Goal: Task Accomplishment & Management: Manage account settings

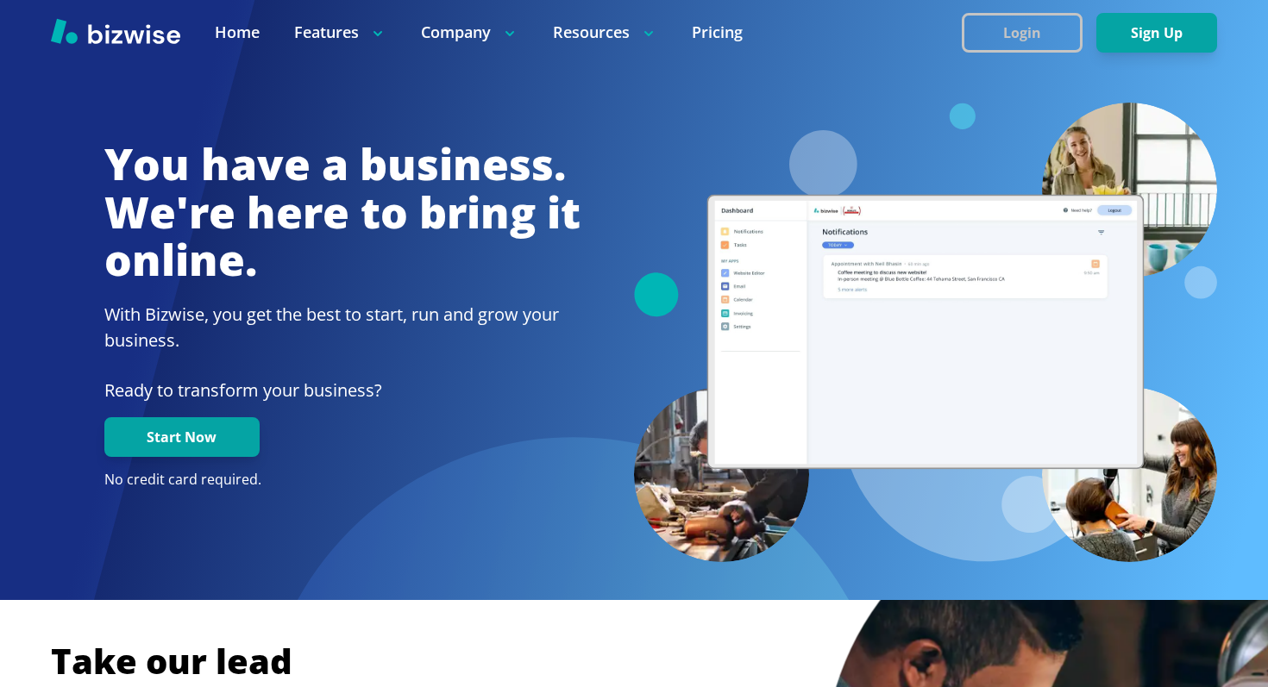
click at [1005, 28] on button "Login" at bounding box center [1021, 33] width 121 height 40
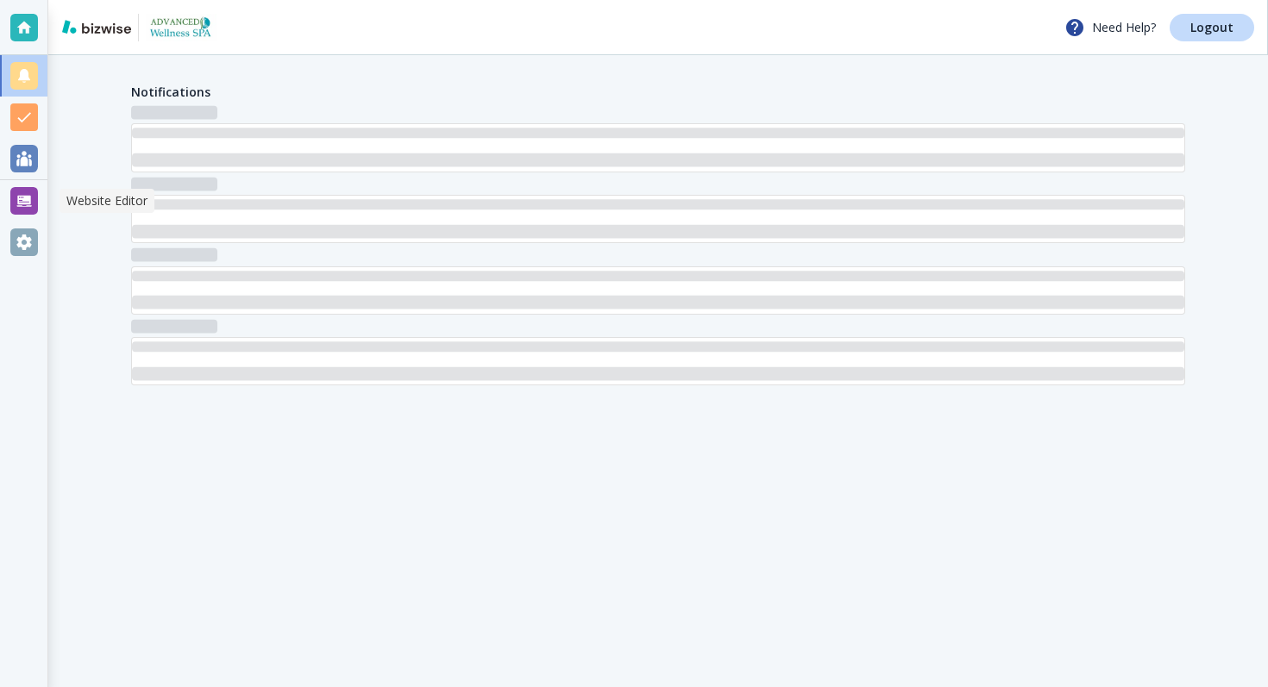
drag, startPoint x: 20, startPoint y: 207, endPoint x: 65, endPoint y: 190, distance: 48.0
click at [20, 207] on div at bounding box center [24, 201] width 28 height 28
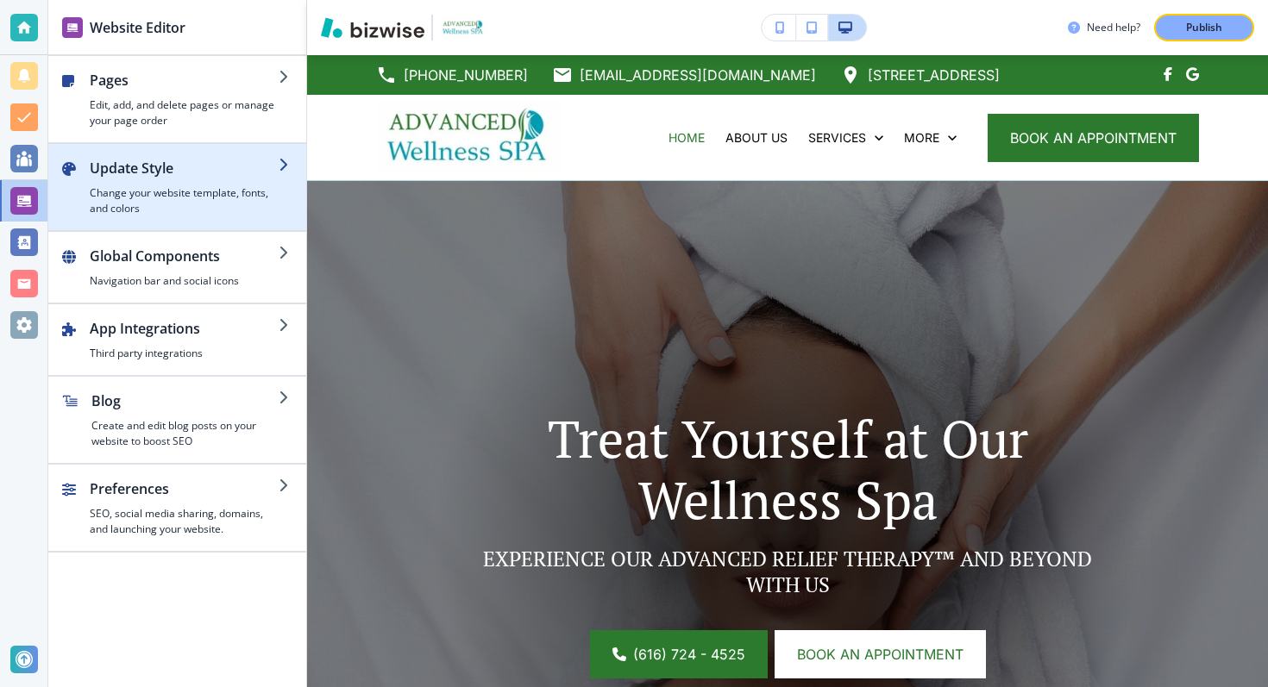
click at [135, 207] on h4 "Change your website template, fonts, and colors" at bounding box center [184, 200] width 189 height 31
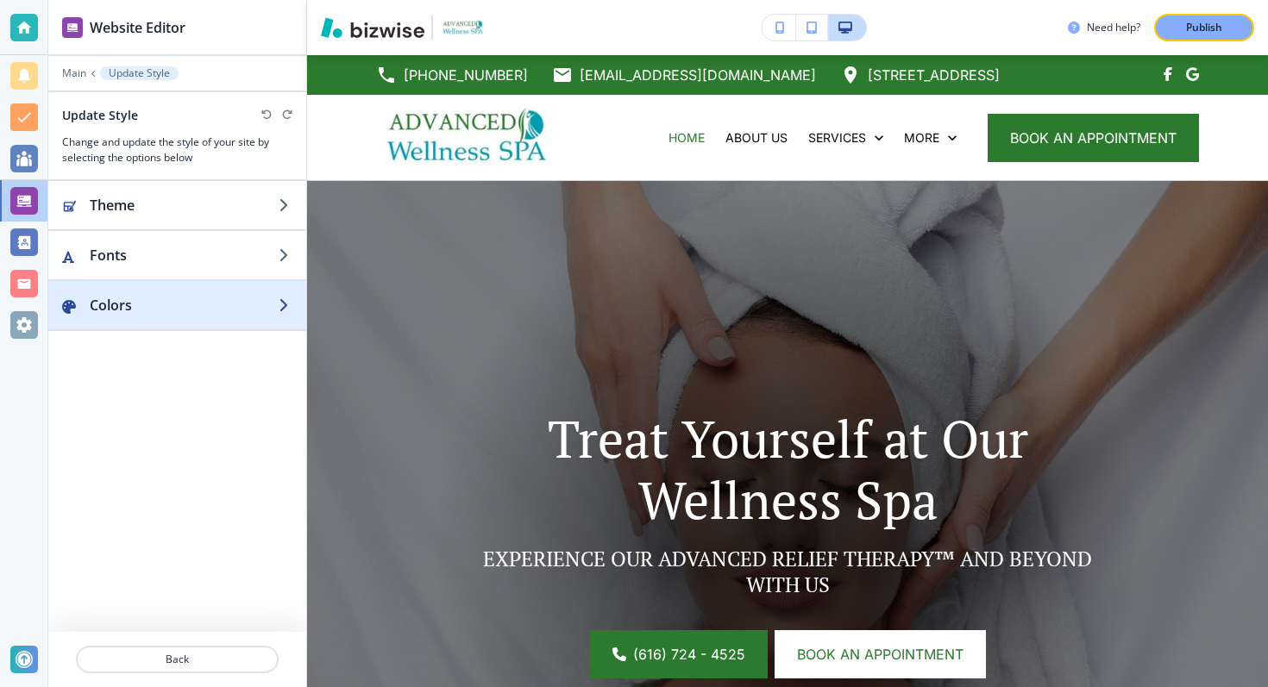
click at [166, 316] on div "button" at bounding box center [177, 323] width 258 height 14
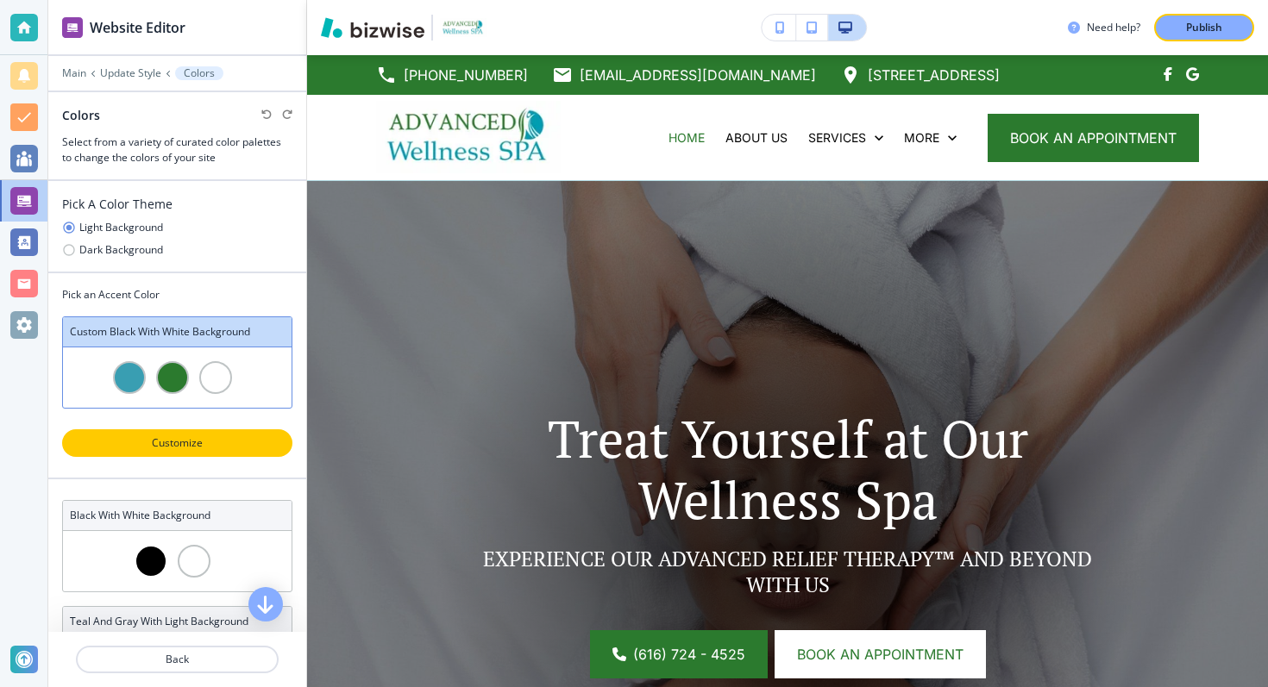
click at [166, 442] on p "Customize" at bounding box center [177, 443] width 185 height 16
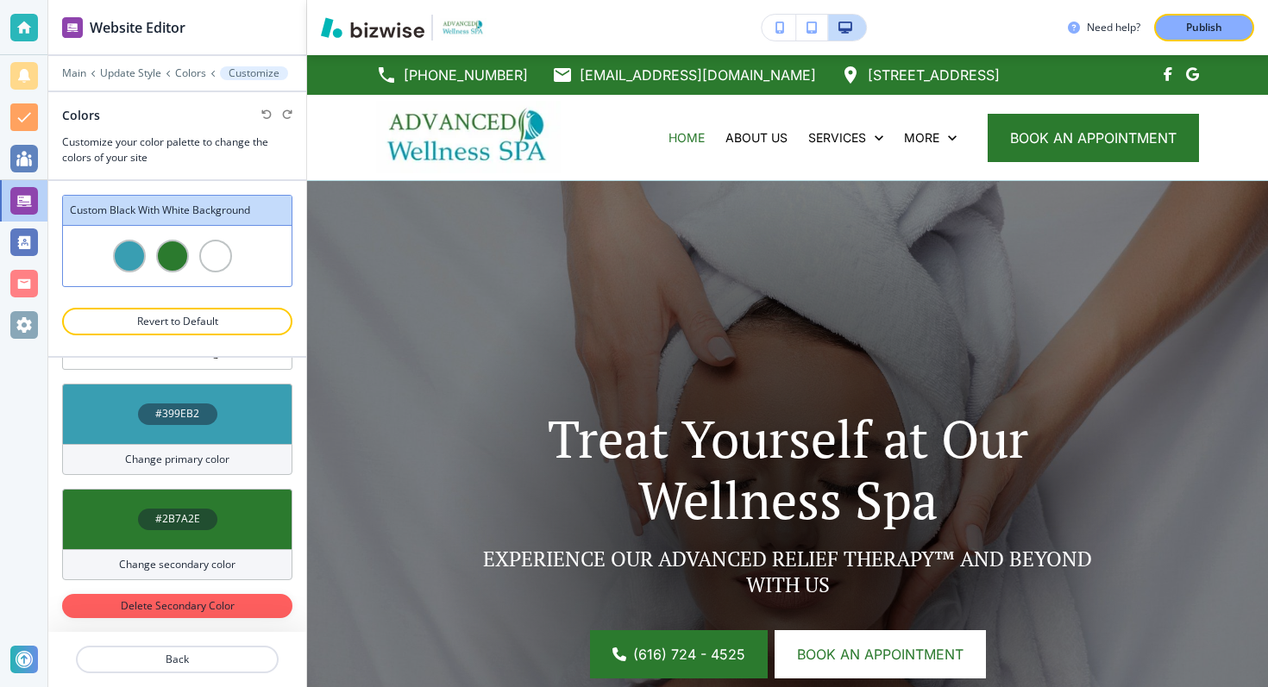
click at [173, 519] on h4 "#2B7A2E" at bounding box center [177, 519] width 45 height 16
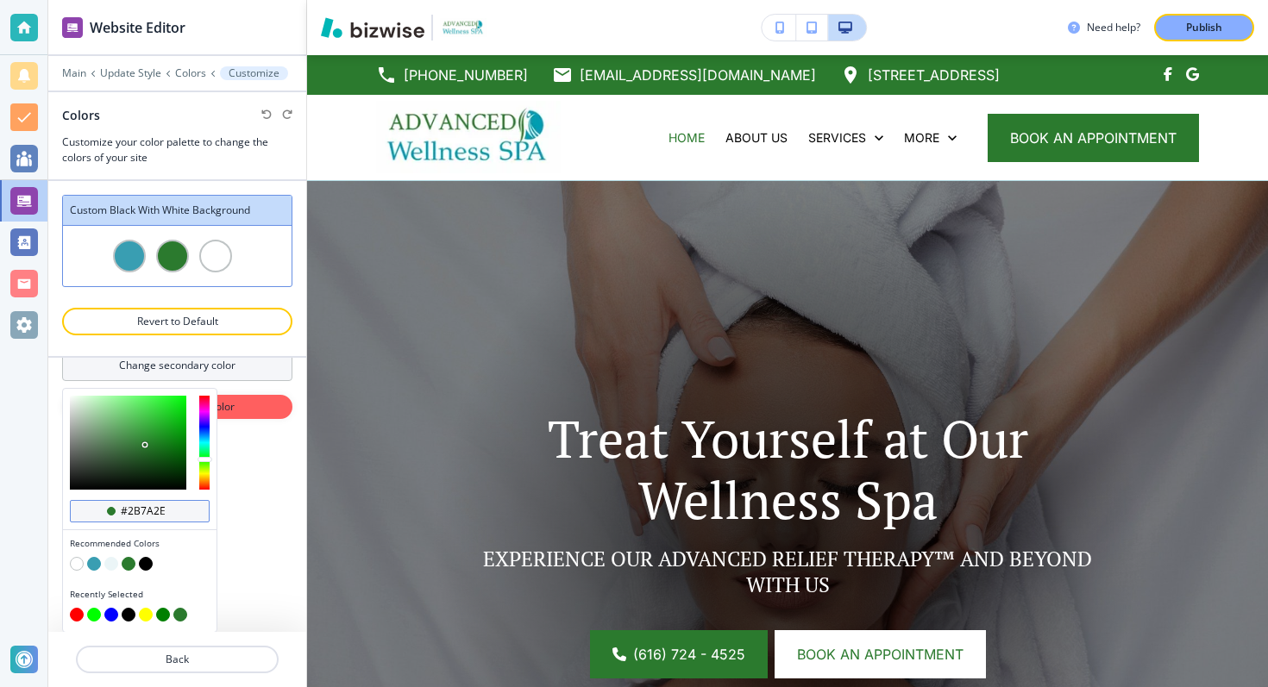
click at [150, 514] on input "#2b7a2e" at bounding box center [149, 511] width 60 height 14
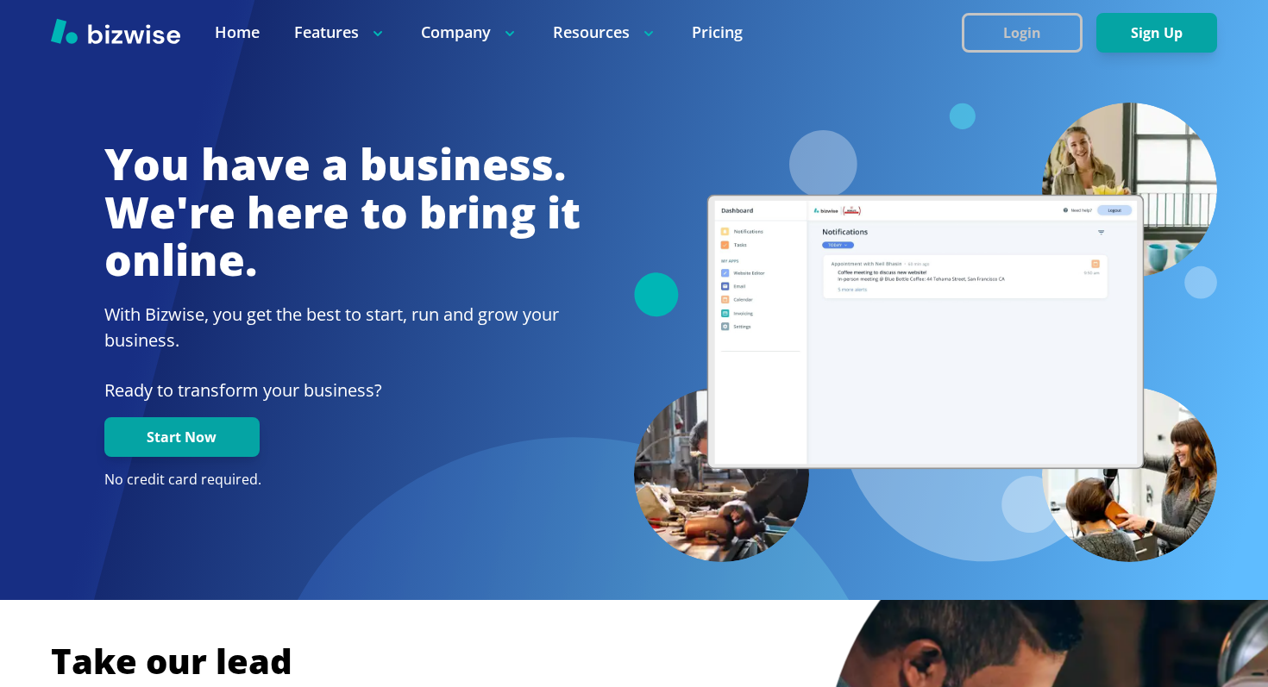
click at [996, 30] on button "Login" at bounding box center [1021, 33] width 121 height 40
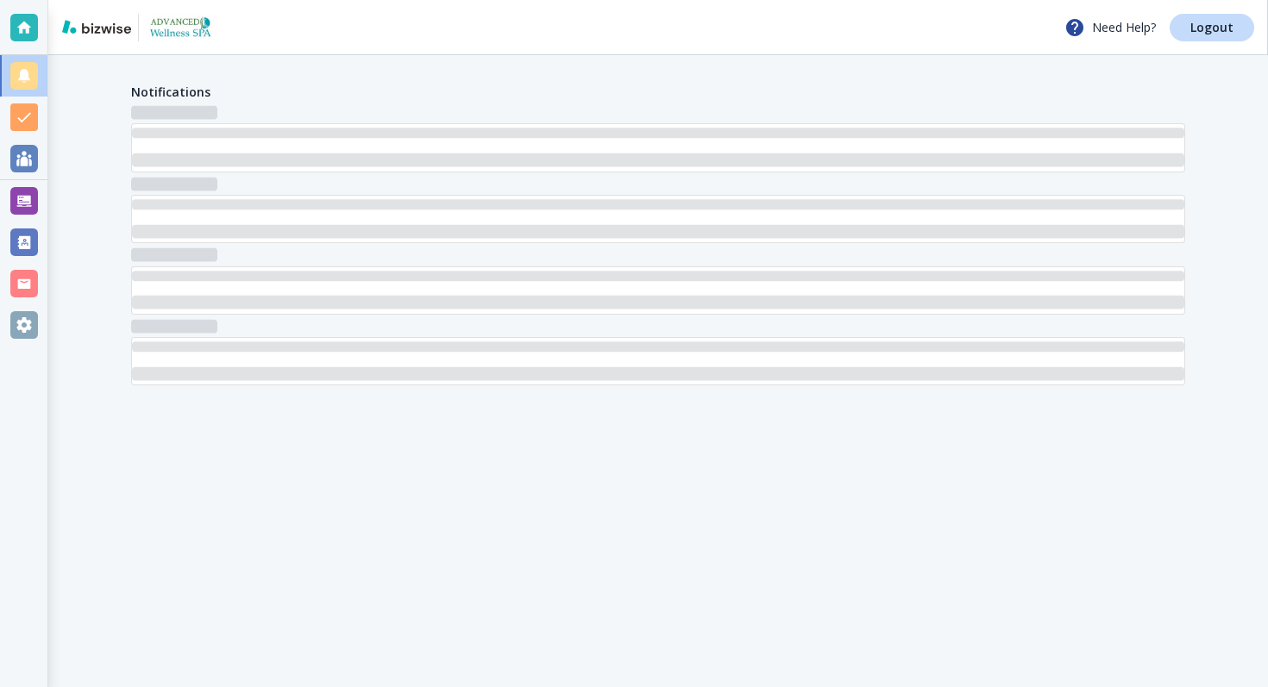
click at [18, 203] on div at bounding box center [24, 201] width 28 height 28
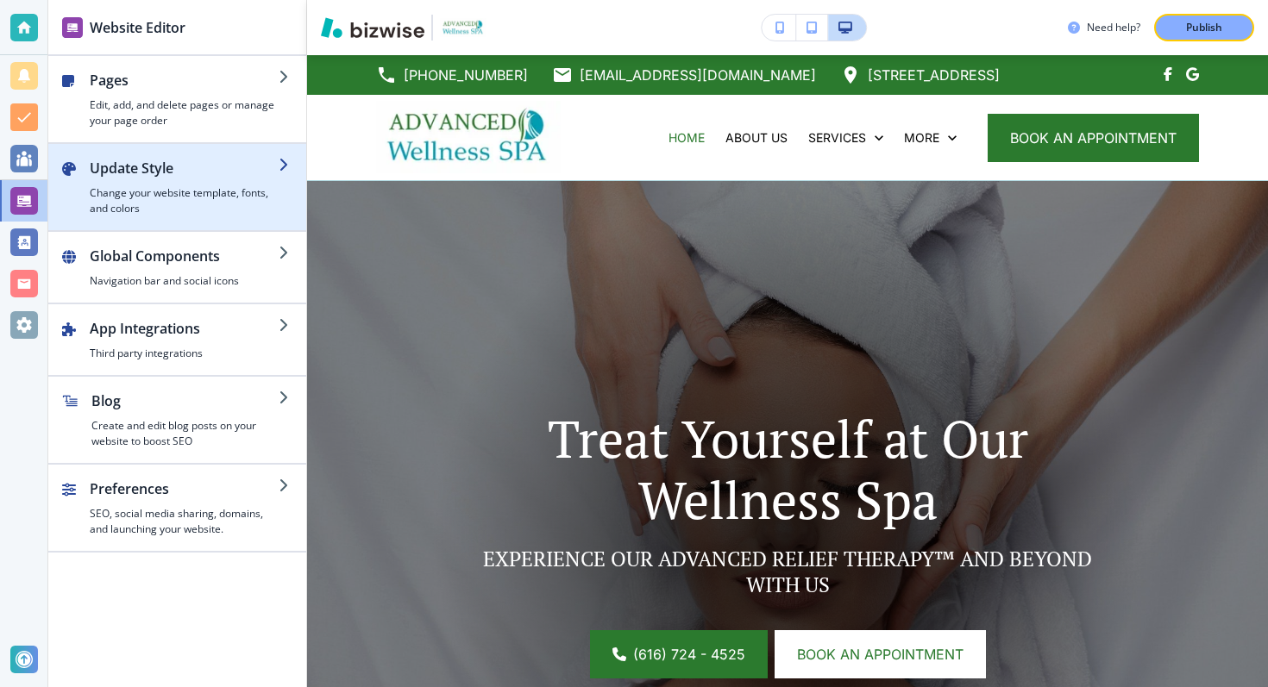
click at [157, 177] on h2 "Update Style" at bounding box center [184, 168] width 189 height 21
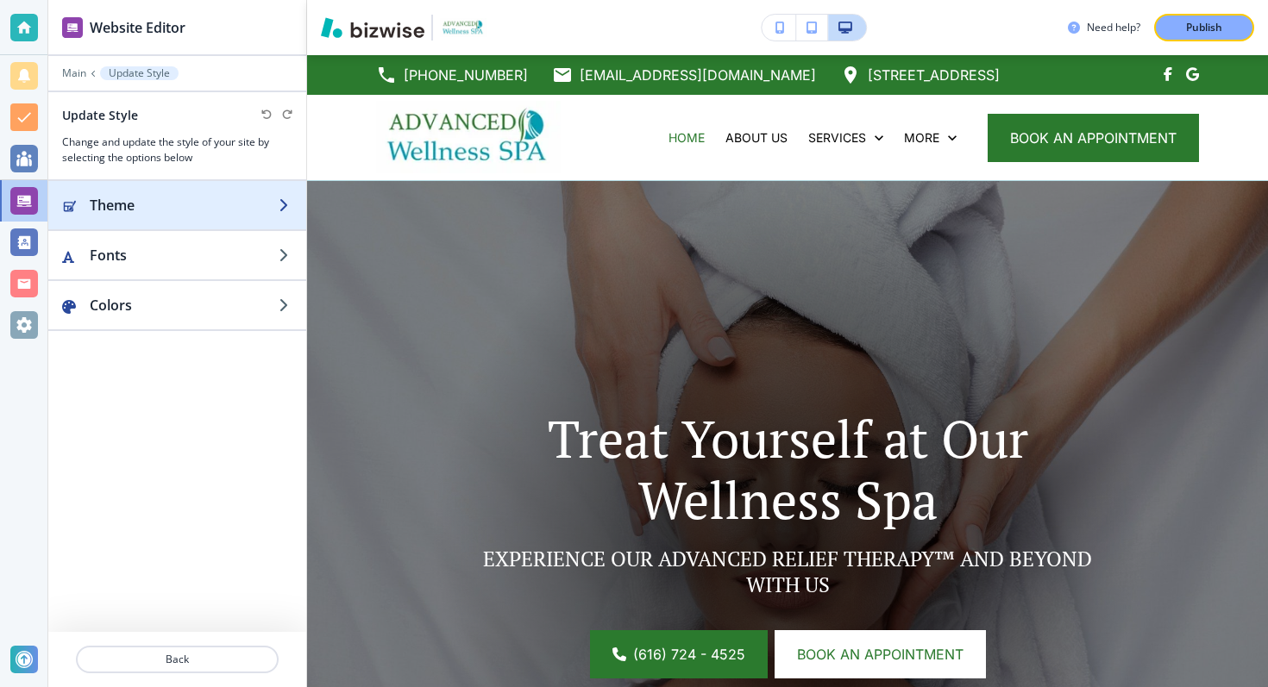
click at [142, 210] on h2 "Theme" at bounding box center [184, 205] width 189 height 21
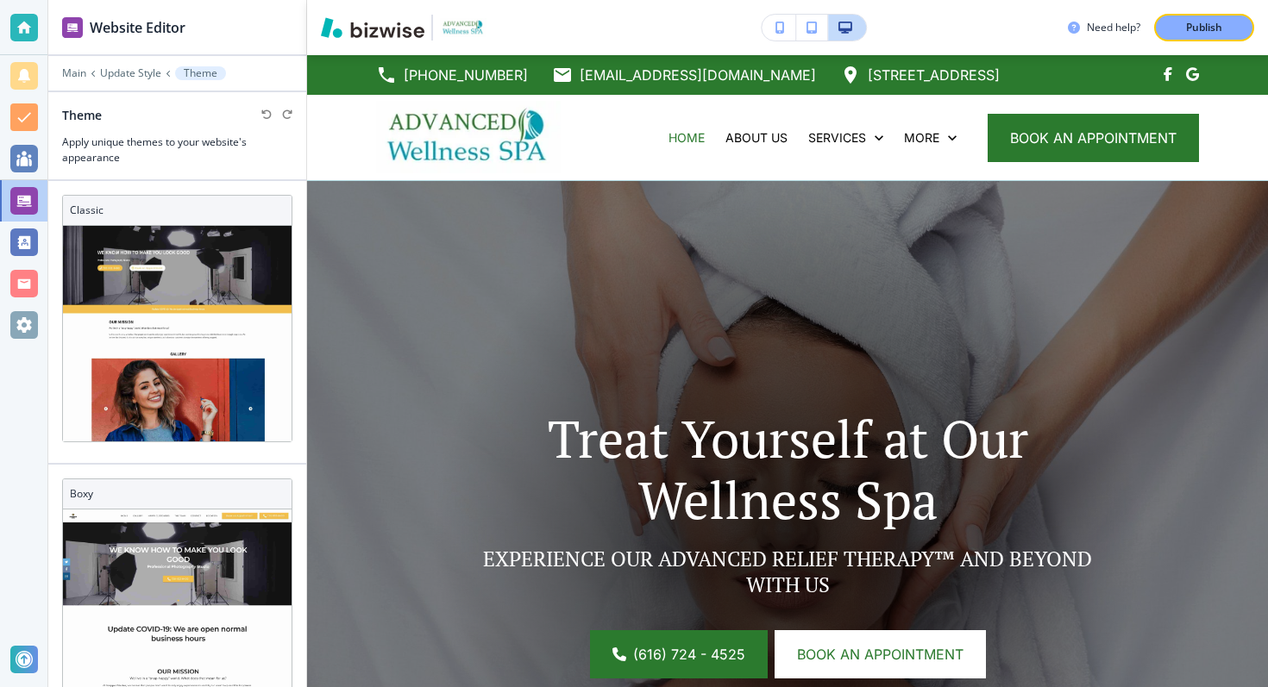
scroll to position [22, 0]
click at [105, 72] on p "Update Style" at bounding box center [130, 73] width 61 height 12
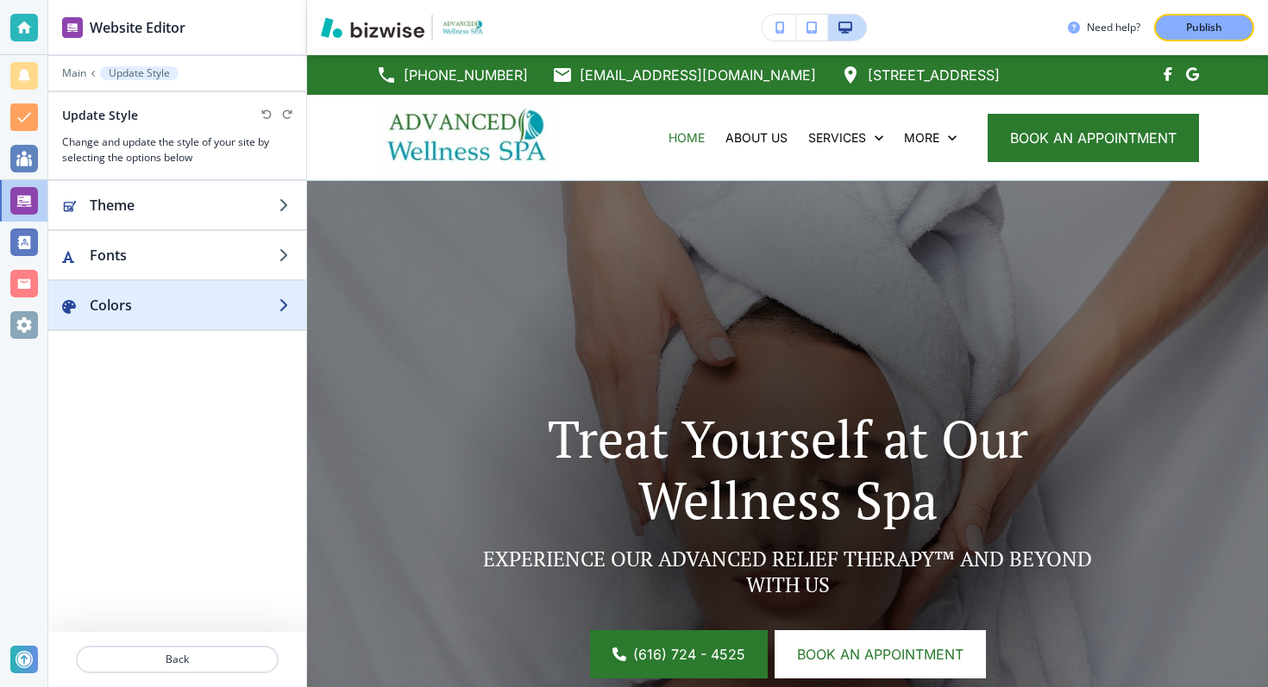
click at [98, 318] on div "button" at bounding box center [177, 323] width 258 height 14
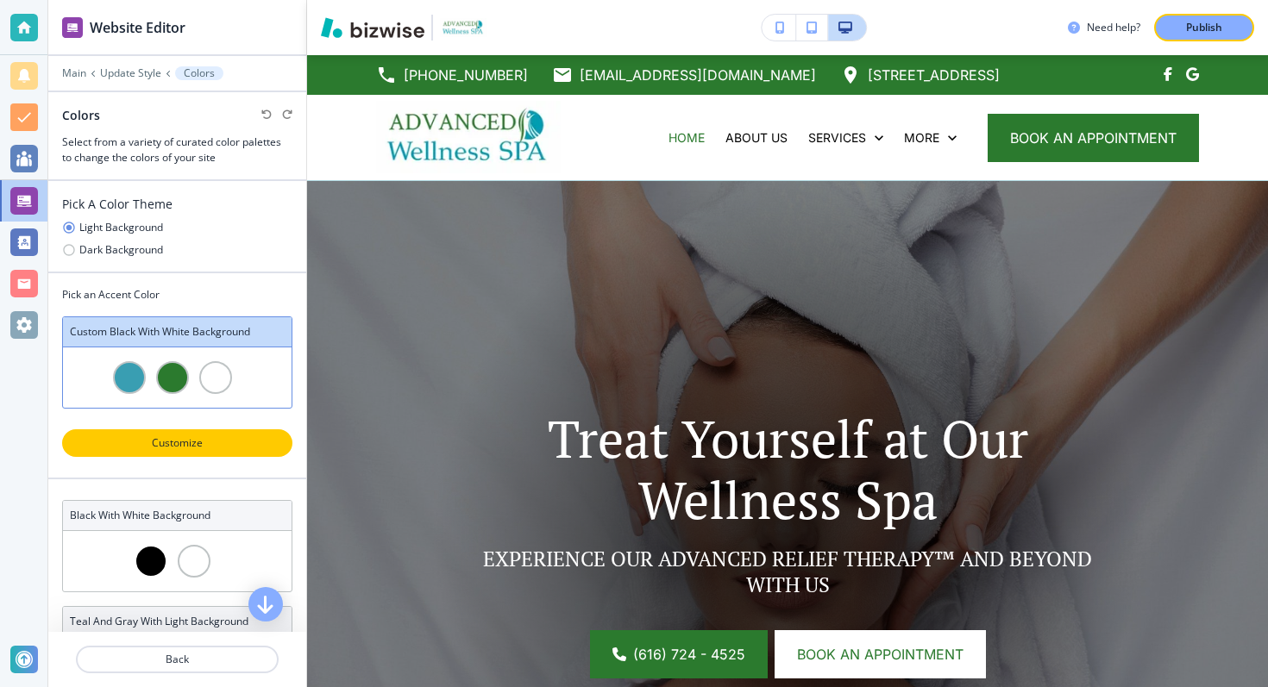
click at [149, 435] on button "Customize" at bounding box center [177, 443] width 230 height 28
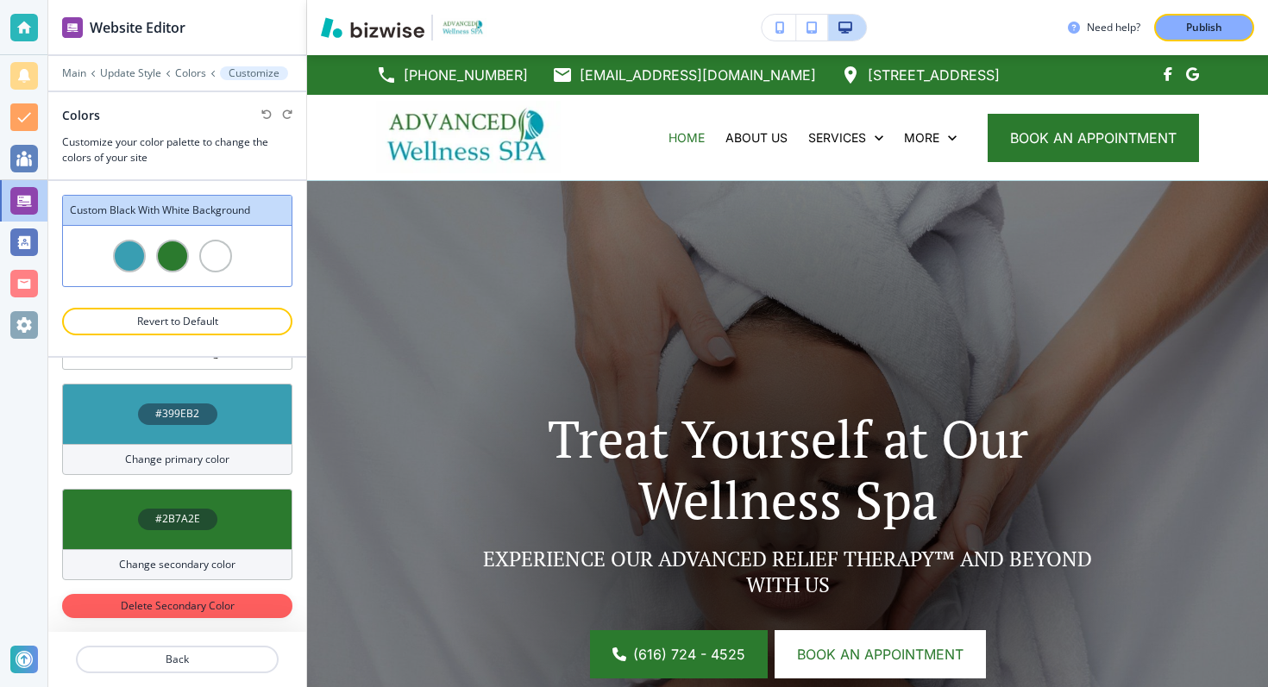
click at [150, 529] on div "#2B7A2E" at bounding box center [177, 520] width 79 height 22
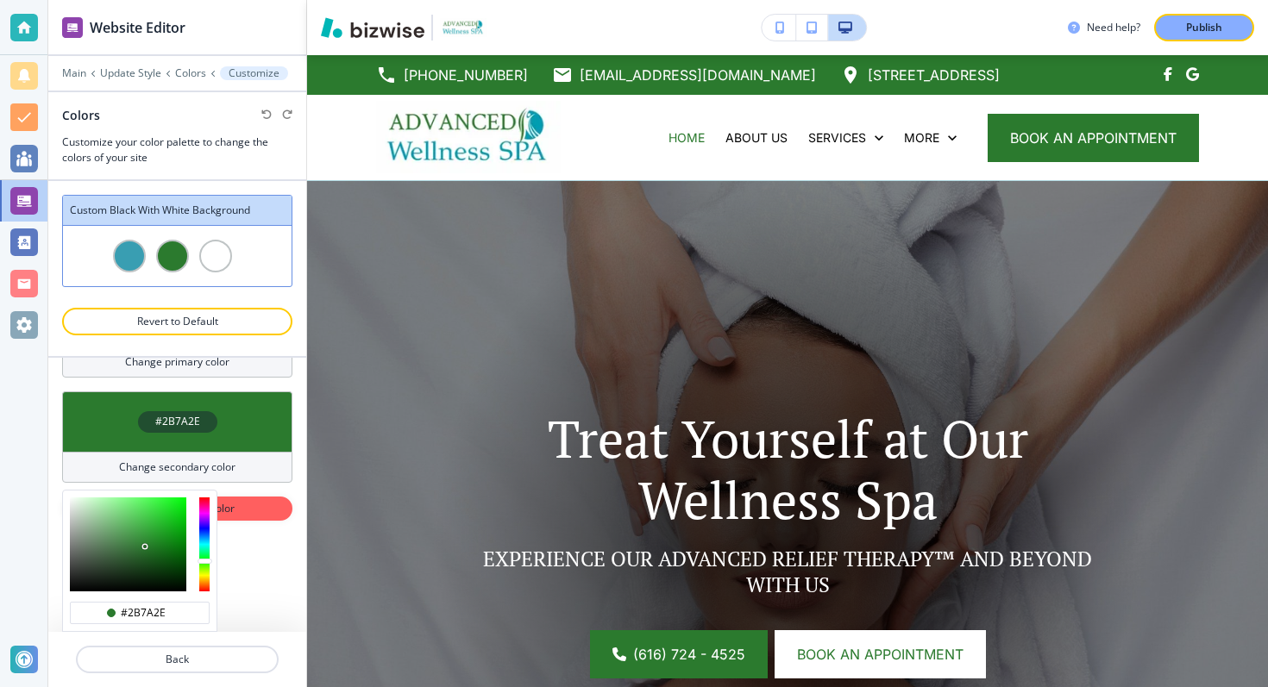
scroll to position [210, 0]
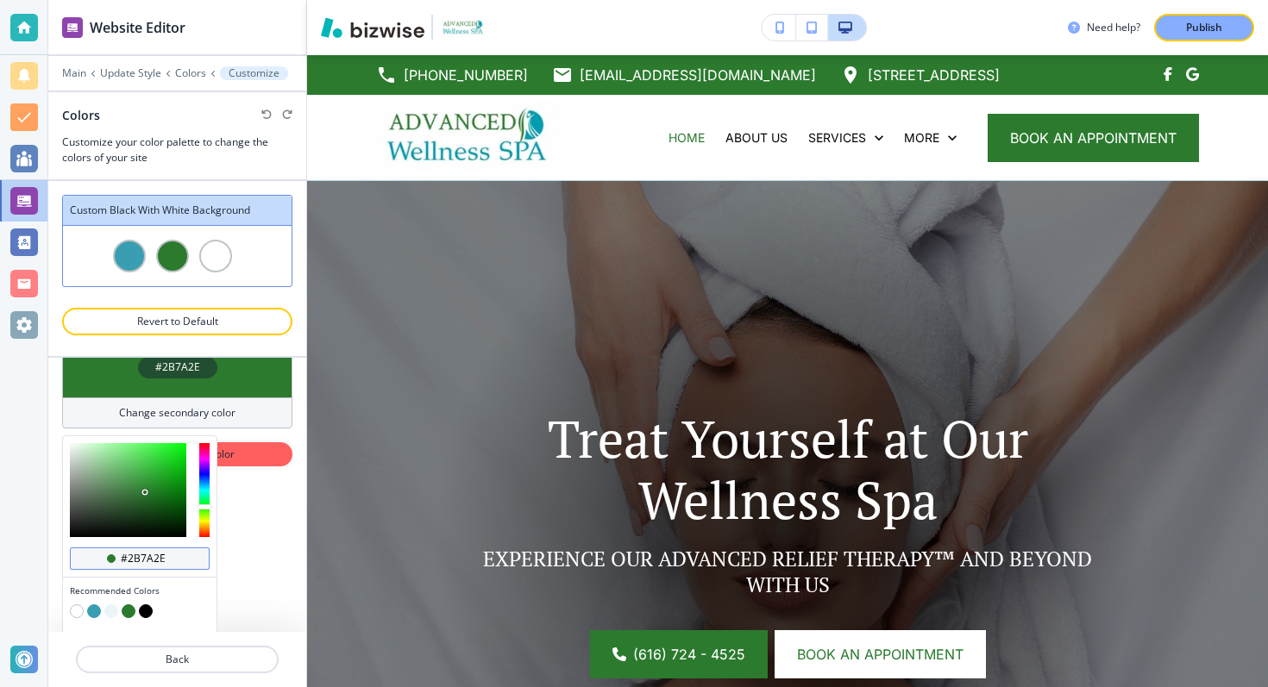
click at [130, 567] on div "#2b7a2e" at bounding box center [140, 559] width 140 height 22
click at [134, 554] on input "#2b7a2e" at bounding box center [149, 559] width 60 height 14
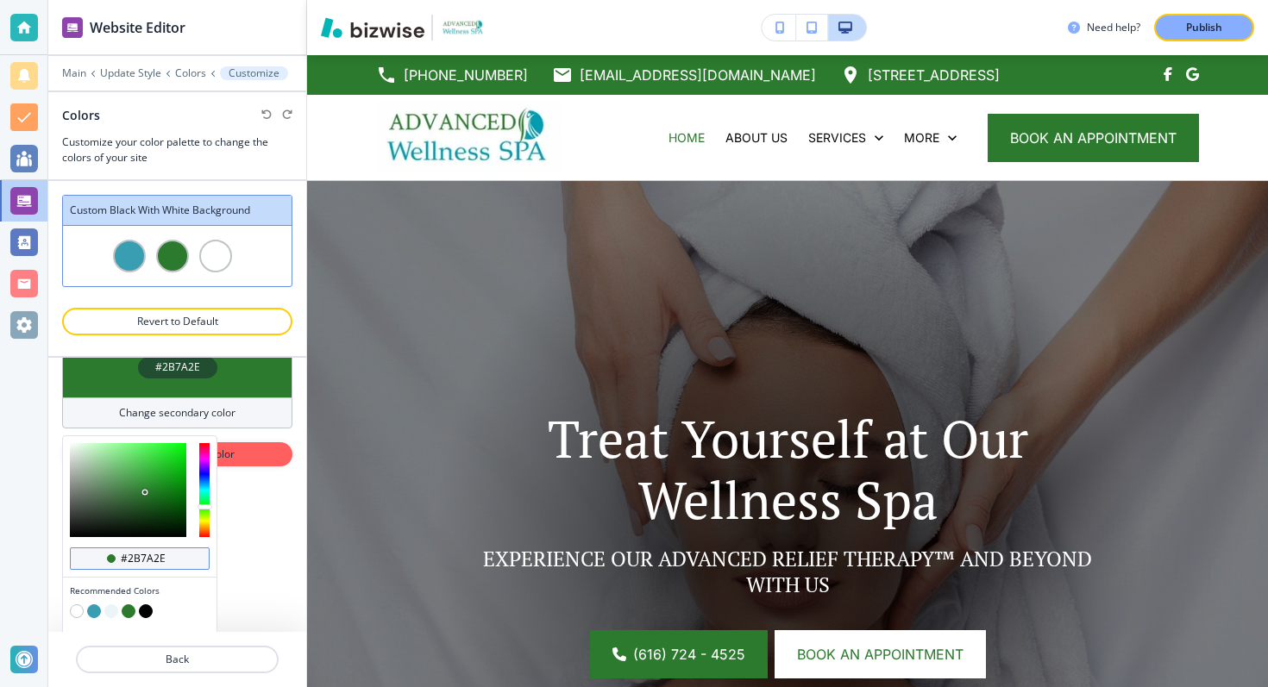
click at [134, 554] on input "#2b7a2e" at bounding box center [149, 559] width 60 height 14
